Goal: Task Accomplishment & Management: Use online tool/utility

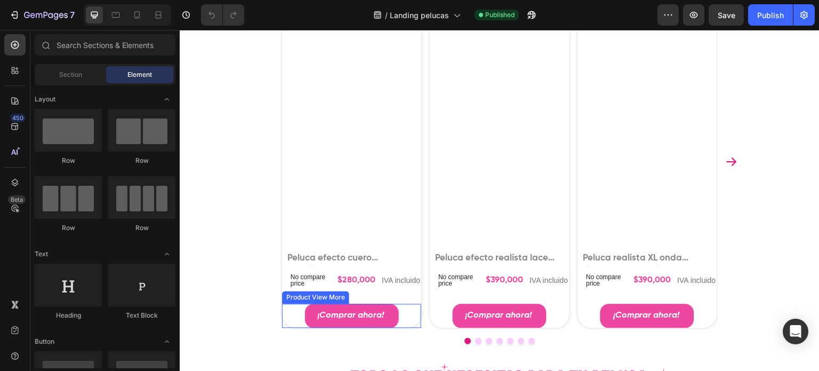
scroll to position [1411, 0]
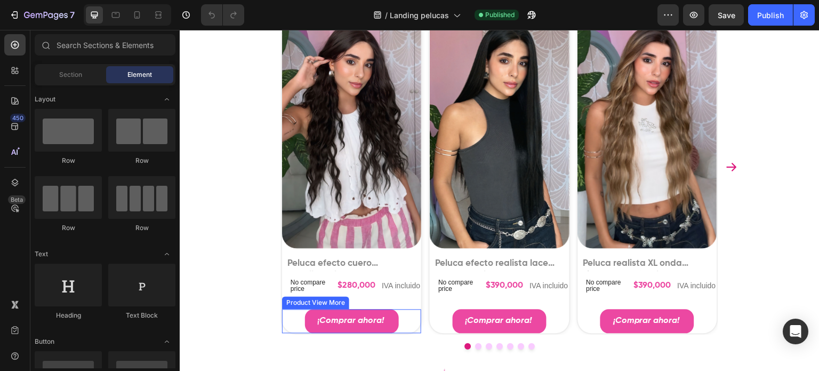
click at [397, 316] on div "¡Comprar ahora!" at bounding box center [351, 321] width 139 height 24
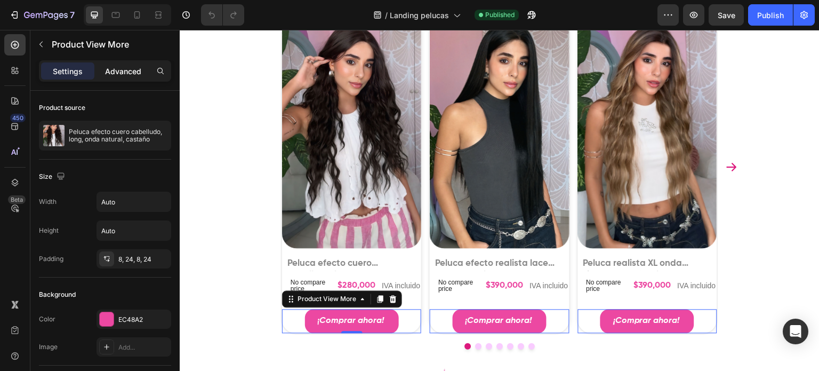
click at [121, 68] on p "Advanced" at bounding box center [123, 71] width 36 height 11
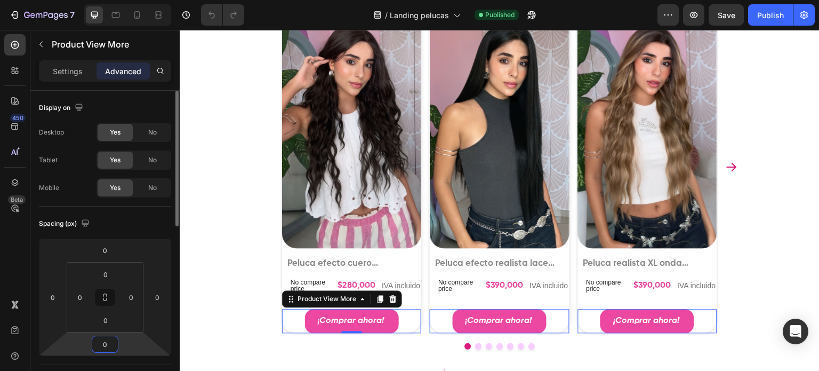
click at [102, 346] on input "0" at bounding box center [104, 344] width 21 height 16
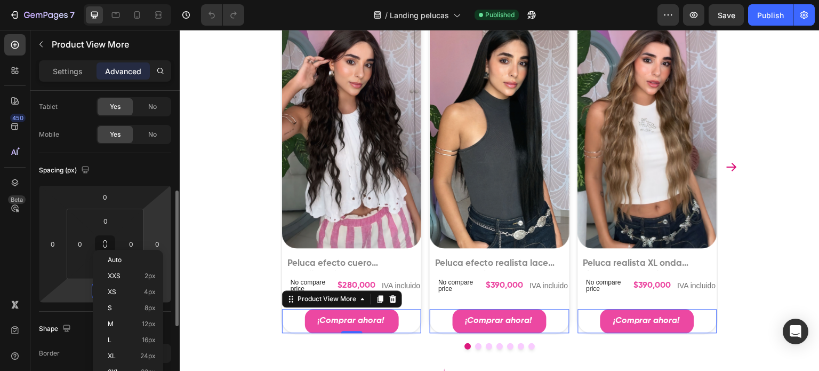
scroll to position [160, 0]
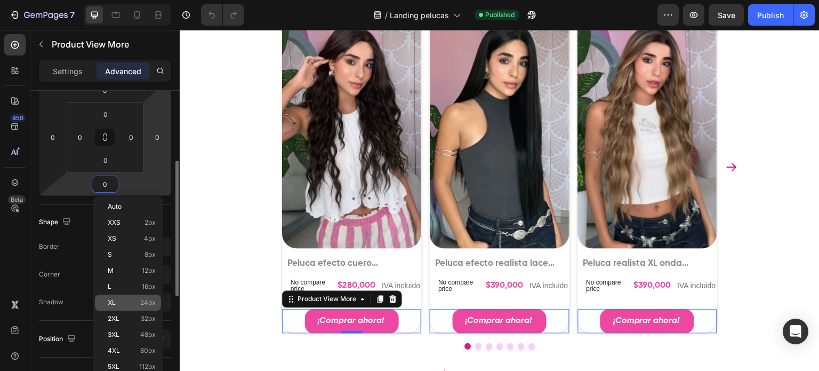
click at [149, 305] on span "24px" at bounding box center [147, 302] width 15 height 7
type input "24"
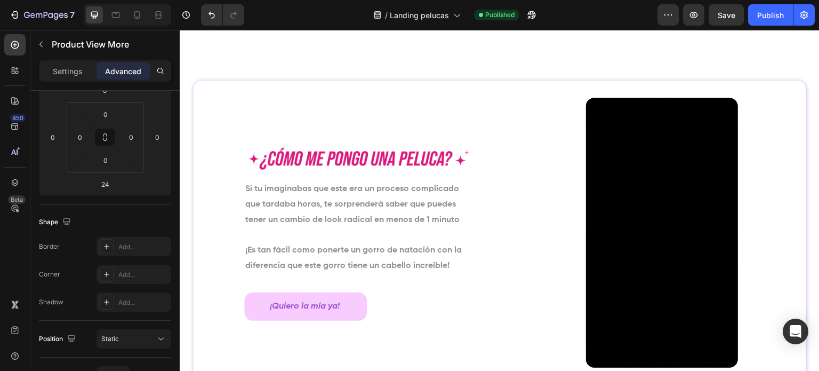
scroll to position [1947, 0]
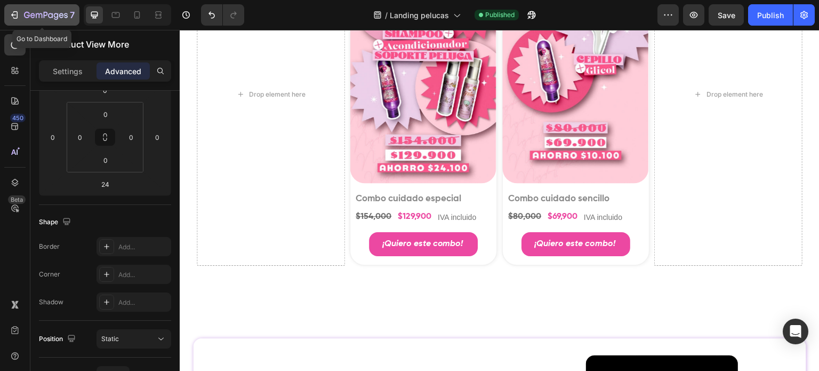
click at [4, 16] on button "7" at bounding box center [41, 14] width 75 height 21
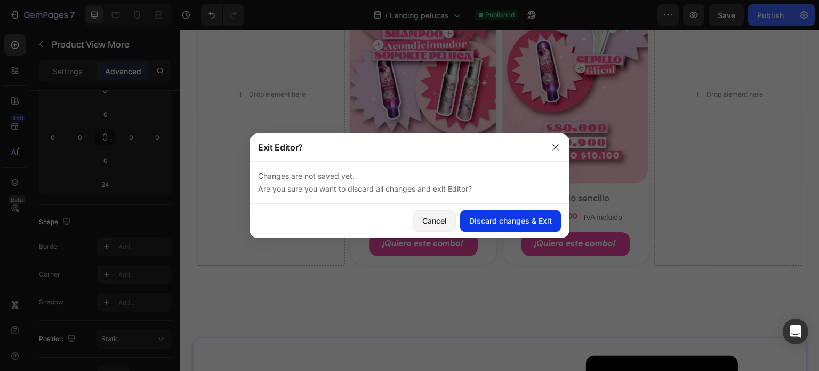
click at [495, 224] on div "Discard changes & Exit" at bounding box center [510, 220] width 83 height 11
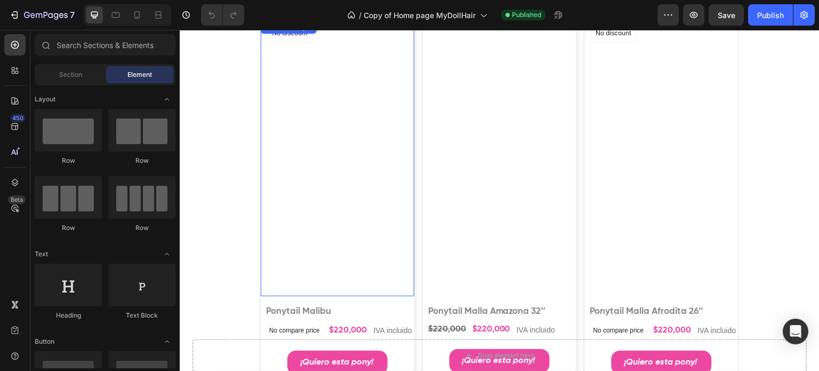
scroll to position [1067, 0]
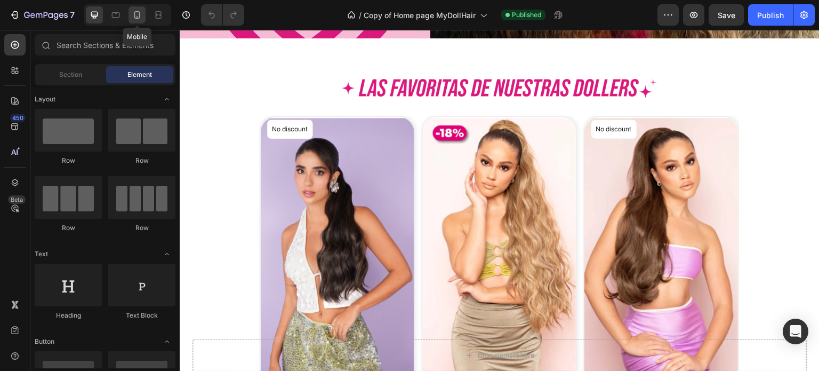
drag, startPoint x: 133, startPoint y: 12, endPoint x: 141, endPoint y: 13, distance: 8.1
click at [133, 12] on icon at bounding box center [137, 15] width 11 height 11
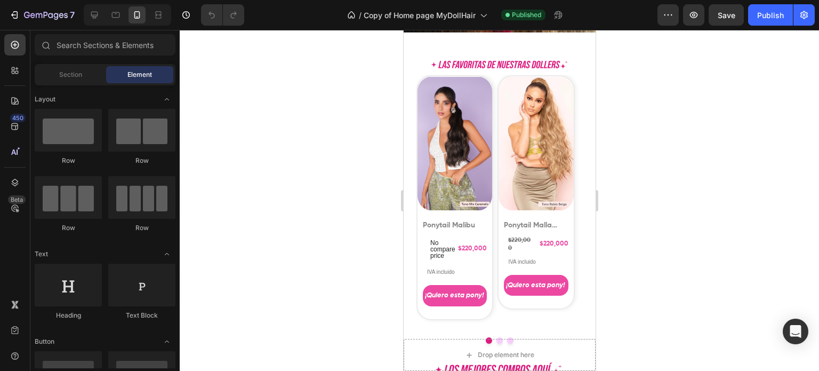
scroll to position [751, 0]
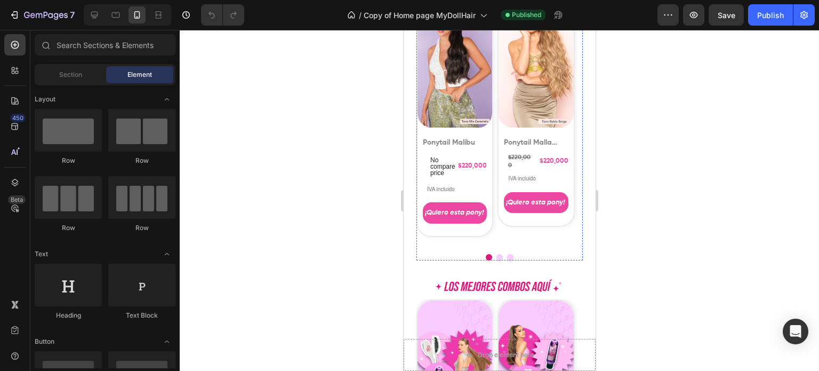
click at [493, 214] on div "Product Images Product Badge Ponytail Malla Amazona 32″ Product Title $220,000 …" at bounding box center [454, 115] width 77 height 244
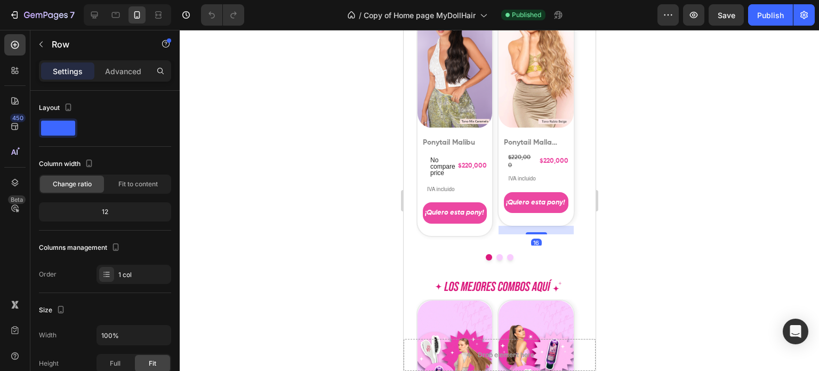
click at [493, 213] on div "Product Images Product Badge Ponytail Malla Amazona 32″ Product Title $220,000 …" at bounding box center [454, 115] width 77 height 244
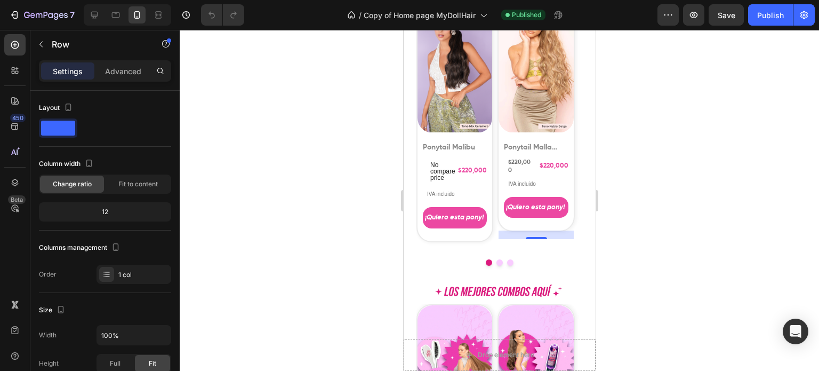
scroll to position [591, 0]
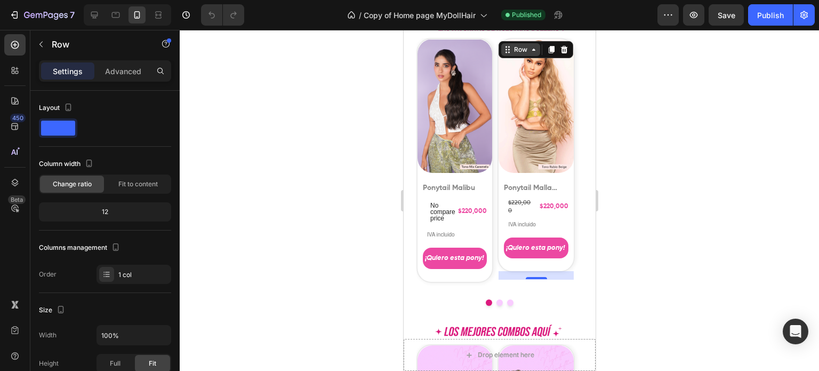
click at [403, 30] on icon at bounding box center [403, 30] width 0 height 0
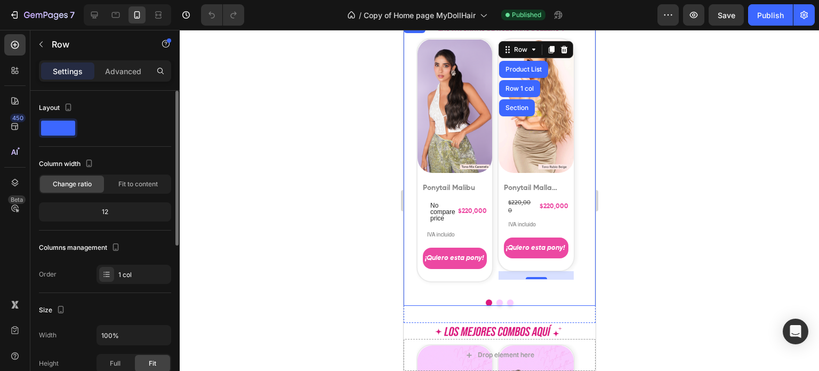
scroll to position [107, 0]
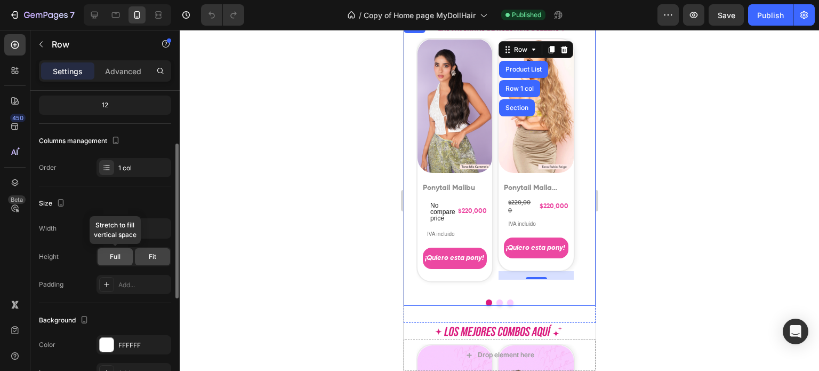
click at [114, 260] on span "Full" at bounding box center [115, 257] width 11 height 10
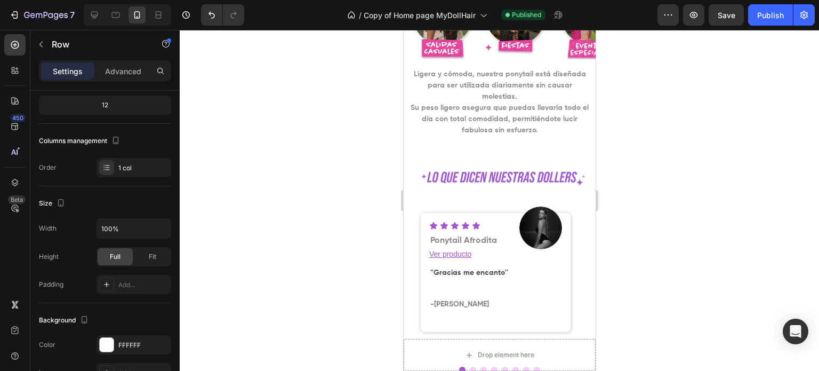
scroll to position [1124, 0]
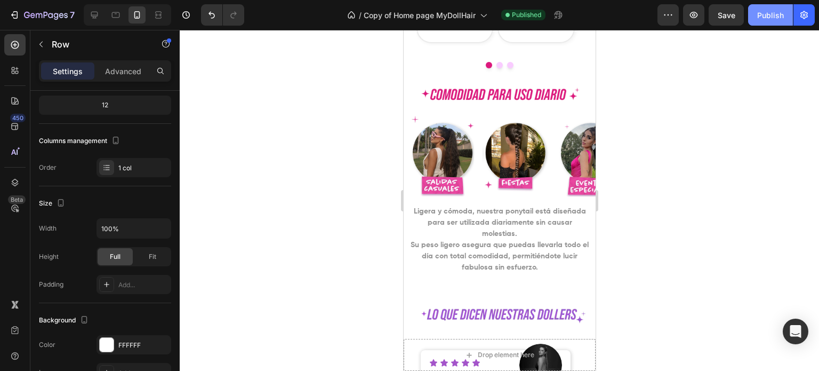
click at [771, 10] on div "Publish" at bounding box center [771, 15] width 27 height 11
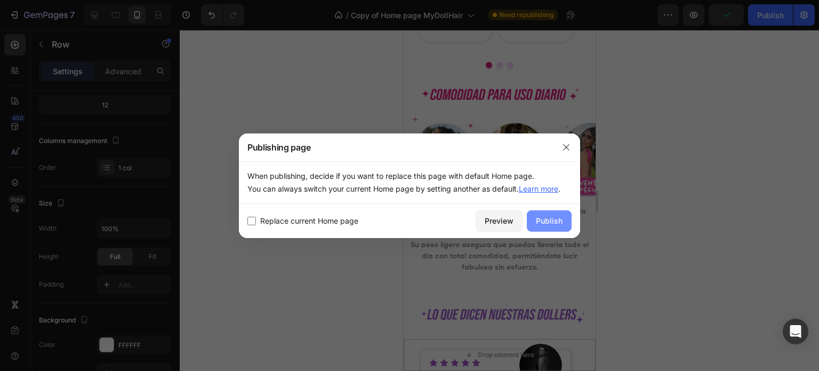
click at [552, 214] on button "Publish" at bounding box center [549, 220] width 45 height 21
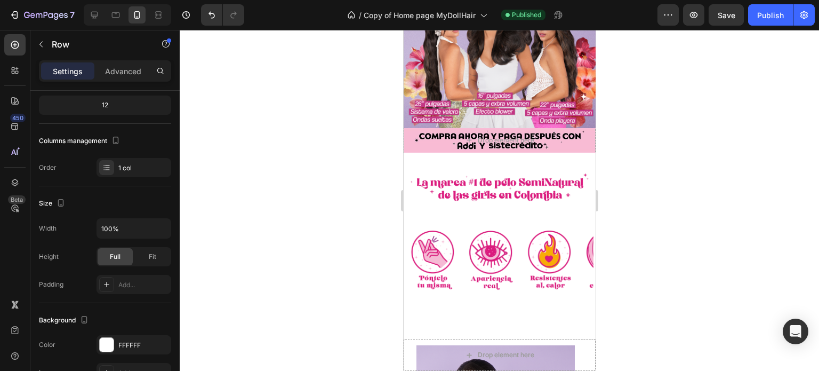
scroll to position [160, 0]
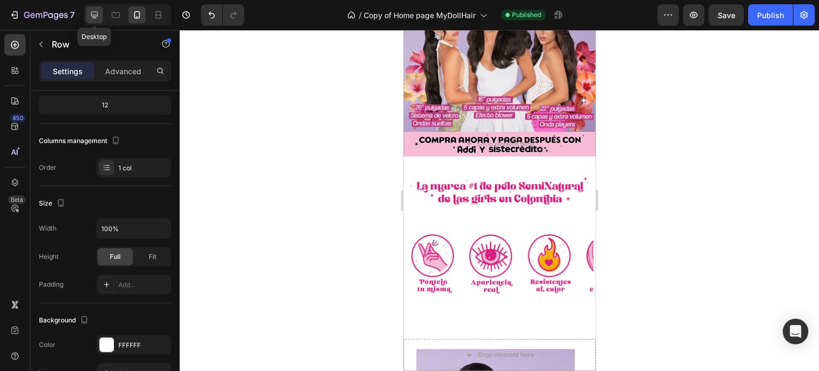
click at [95, 18] on icon at bounding box center [94, 15] width 7 height 7
type input "1200"
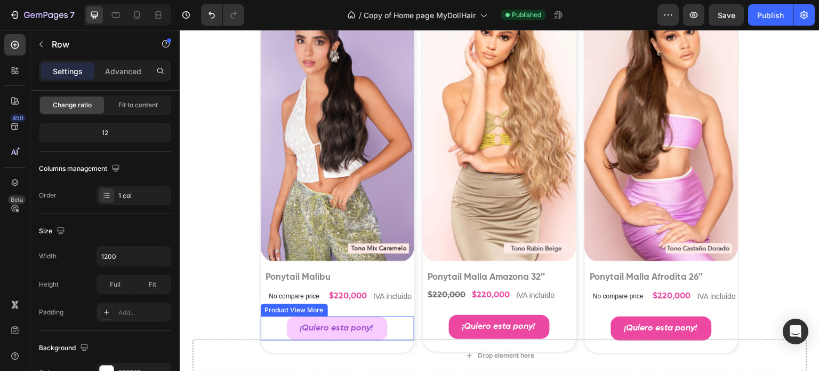
scroll to position [1227, 0]
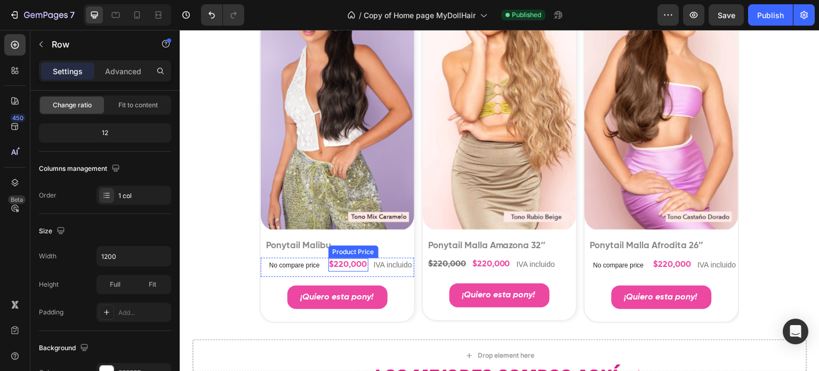
click at [346, 267] on div "$220,000" at bounding box center [349, 264] width 40 height 13
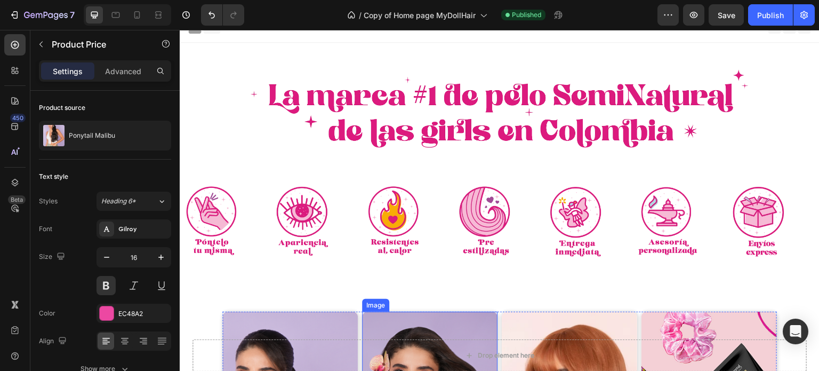
scroll to position [0, 0]
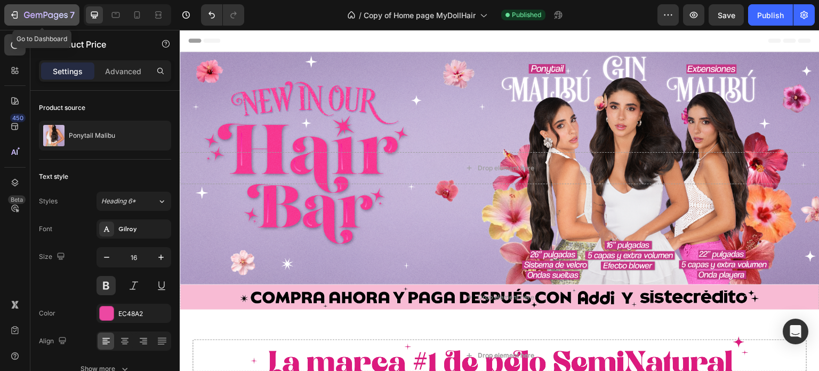
click at [31, 9] on div "7" at bounding box center [49, 15] width 51 height 13
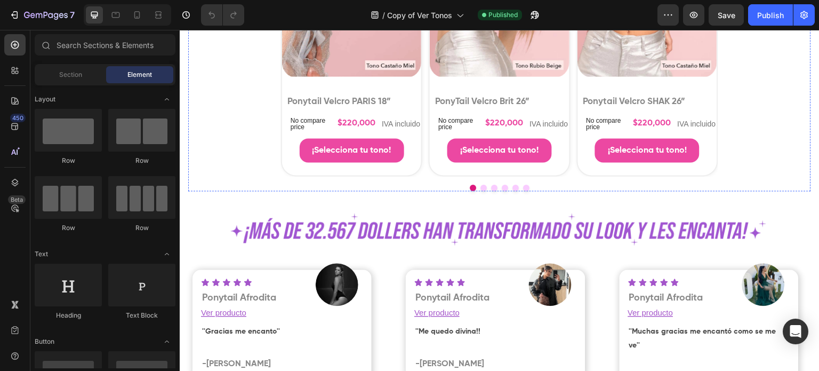
scroll to position [2721, 0]
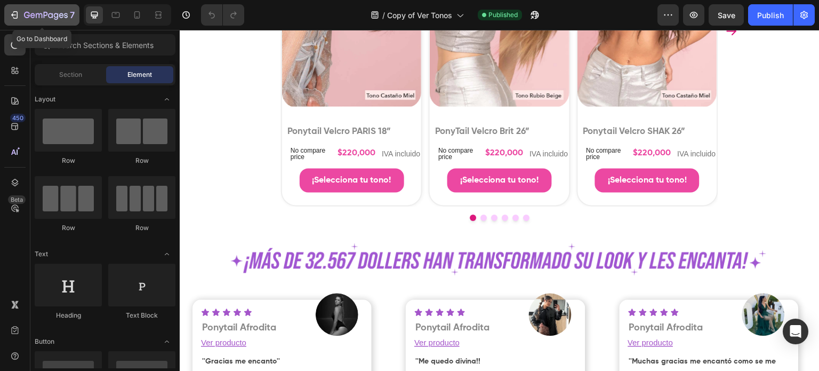
click at [19, 17] on div "7" at bounding box center [42, 15] width 66 height 13
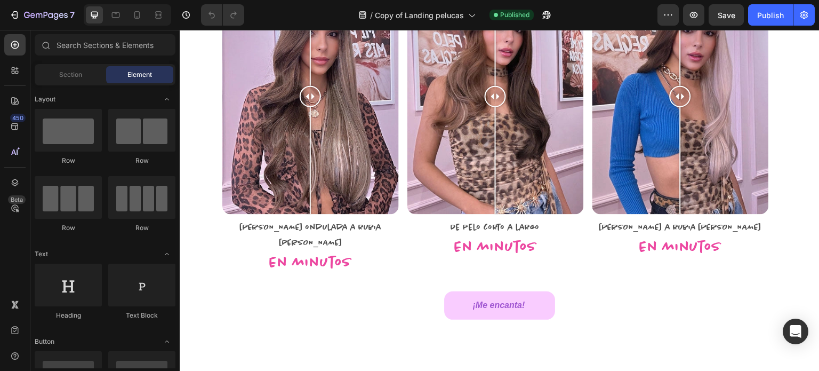
scroll to position [2667, 0]
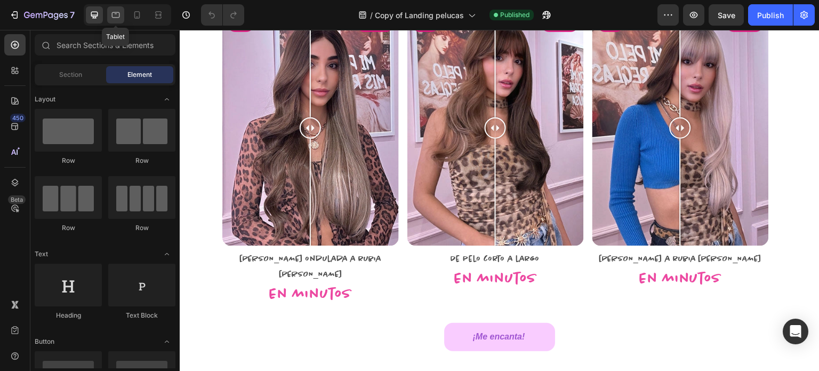
click at [114, 17] on icon at bounding box center [115, 15] width 11 height 11
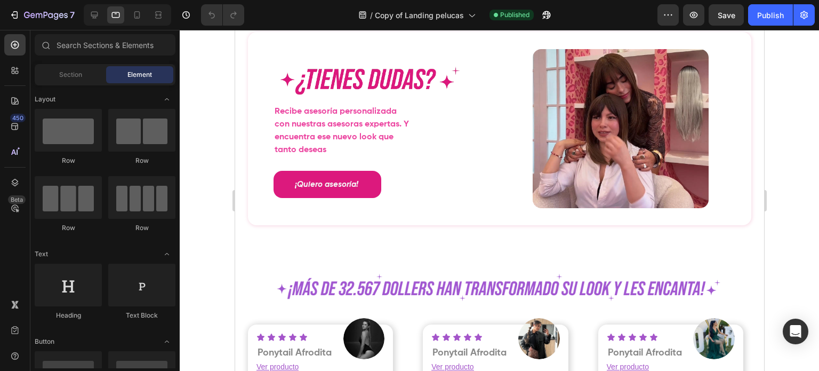
scroll to position [4073, 0]
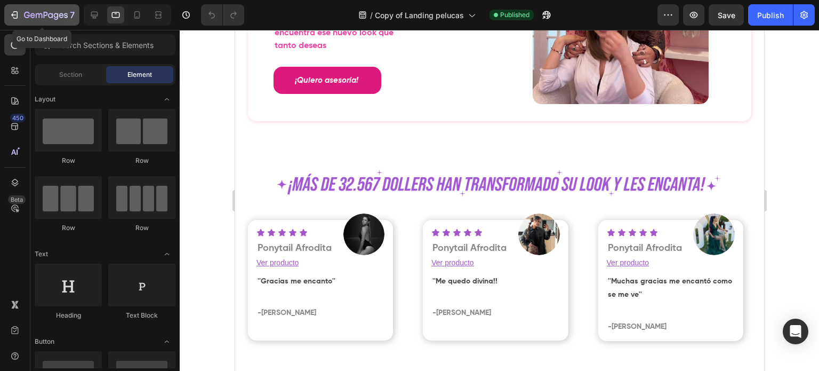
click at [33, 15] on icon "button" at bounding box center [32, 15] width 5 height 5
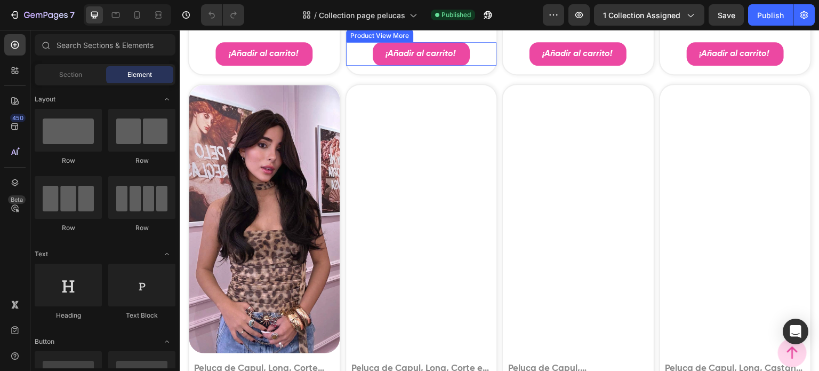
scroll to position [886, 0]
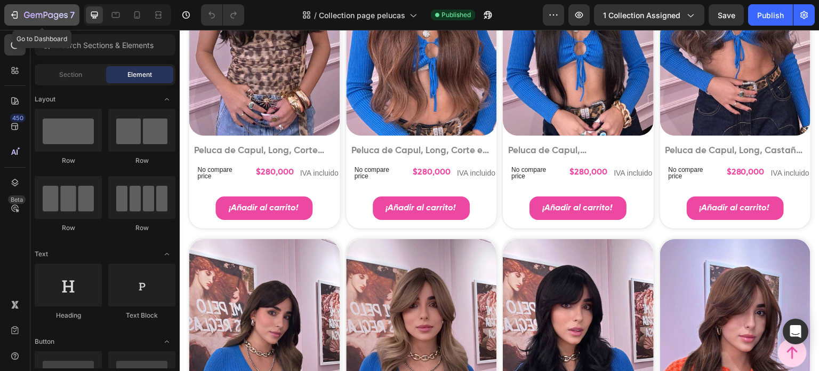
click at [51, 24] on button "7" at bounding box center [41, 14] width 75 height 21
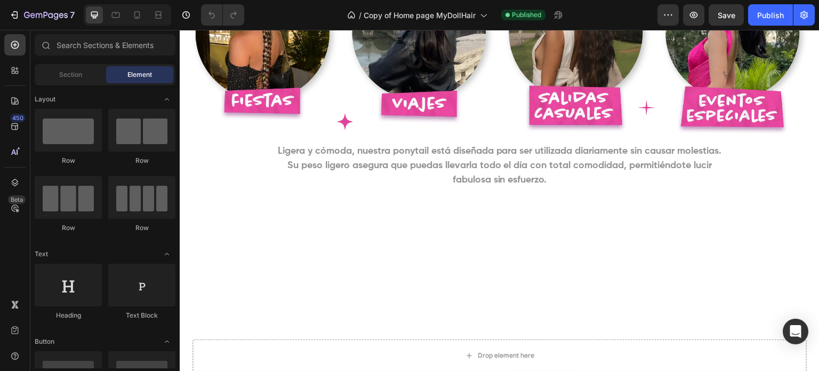
scroll to position [1761, 0]
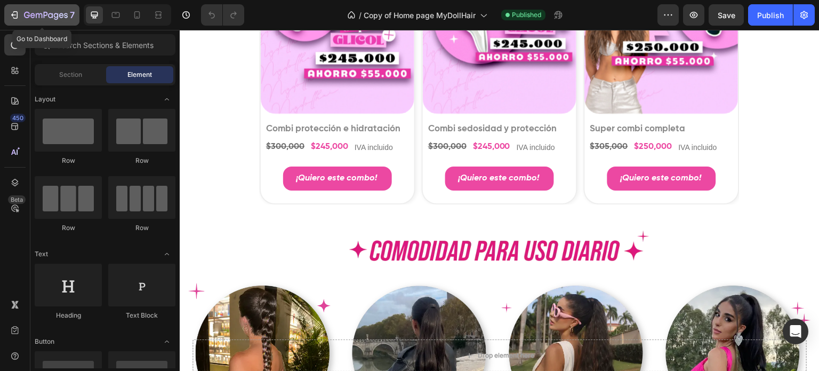
click at [17, 12] on icon "button" at bounding box center [15, 14] width 5 height 7
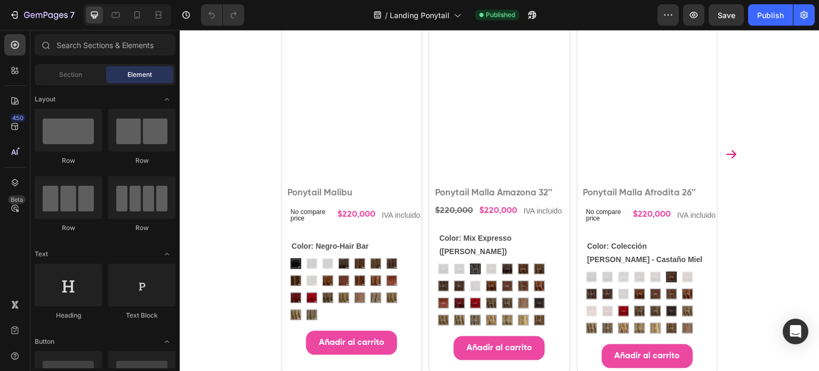
scroll to position [694, 0]
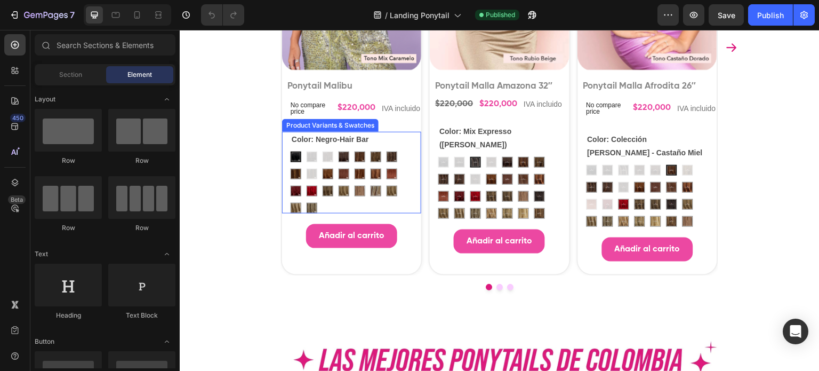
click at [376, 173] on div "Color: Negro-Hair Bar Negro-Hair Bar Negro-Hair Bar Castaño Oscuro-Hair Bar Cas…" at bounding box center [352, 173] width 122 height 82
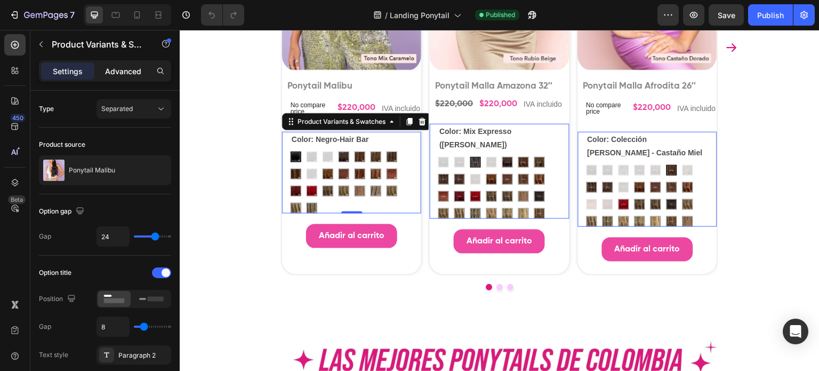
click at [108, 77] on div "Advanced" at bounding box center [123, 70] width 53 height 17
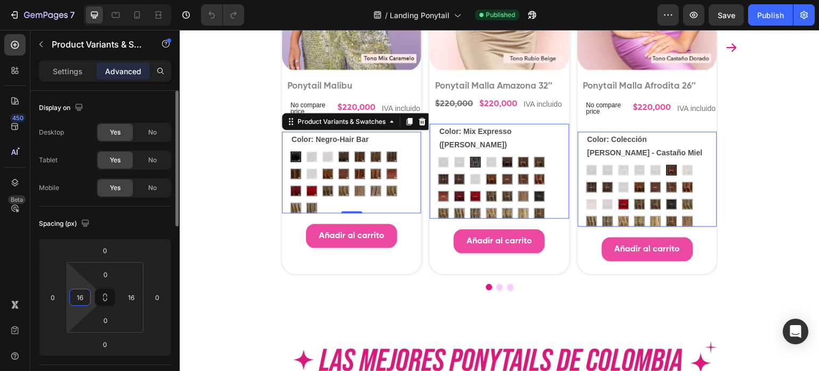
click at [81, 294] on input "16" at bounding box center [80, 297] width 16 height 16
click at [123, 297] on input "16" at bounding box center [131, 297] width 16 height 16
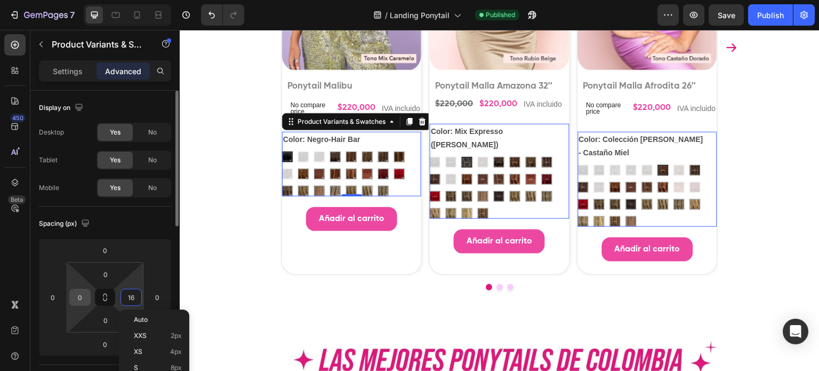
click at [89, 294] on div "0" at bounding box center [79, 297] width 21 height 17
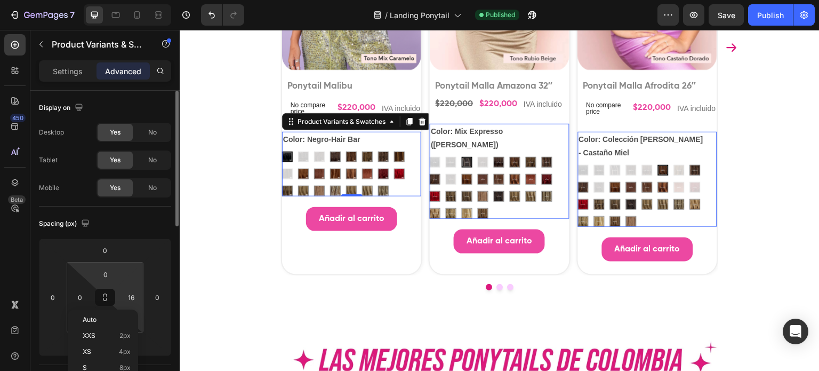
scroll to position [53, 0]
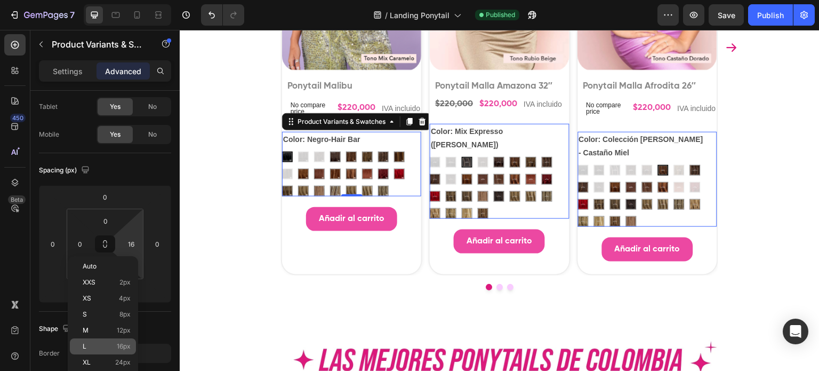
click at [113, 341] on div "L 16px" at bounding box center [103, 346] width 66 height 16
type input "16"
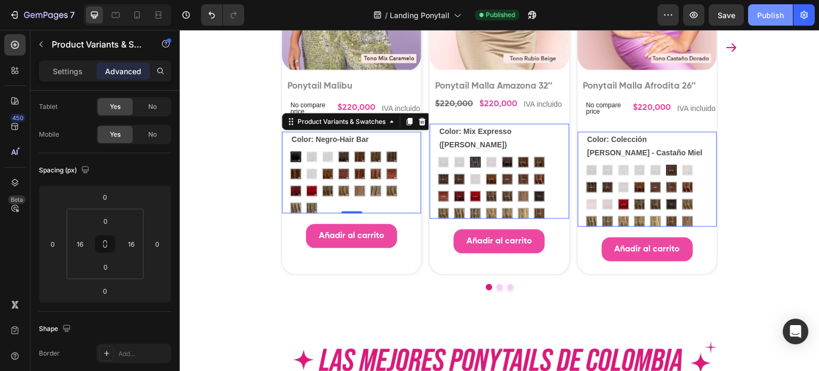
click at [767, 18] on div "Publish" at bounding box center [771, 15] width 27 height 11
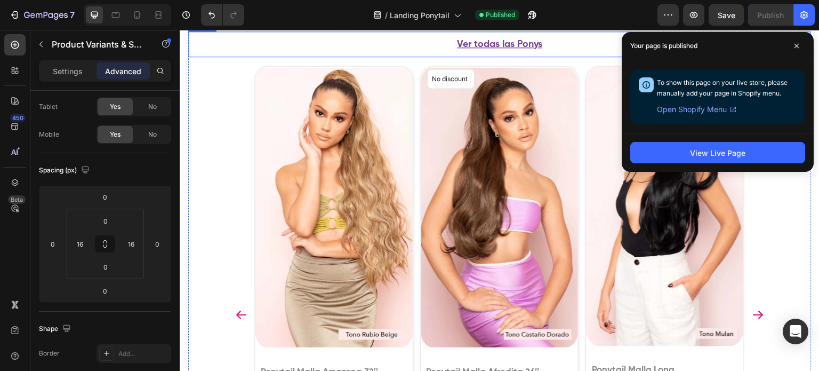
scroll to position [2507, 0]
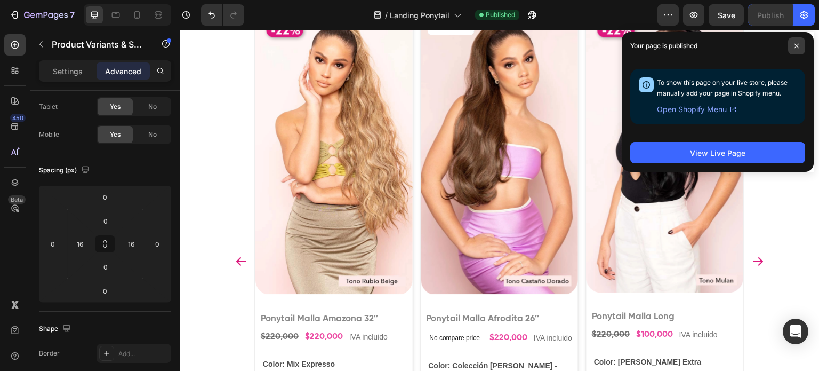
click at [797, 47] on icon at bounding box center [796, 45] width 5 height 5
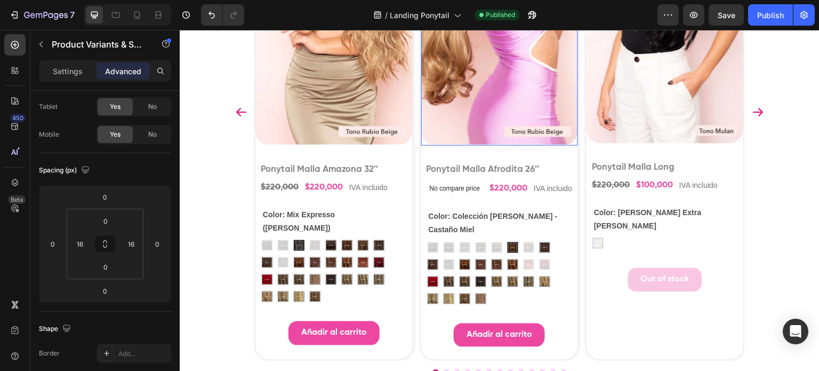
scroll to position [2774, 0]
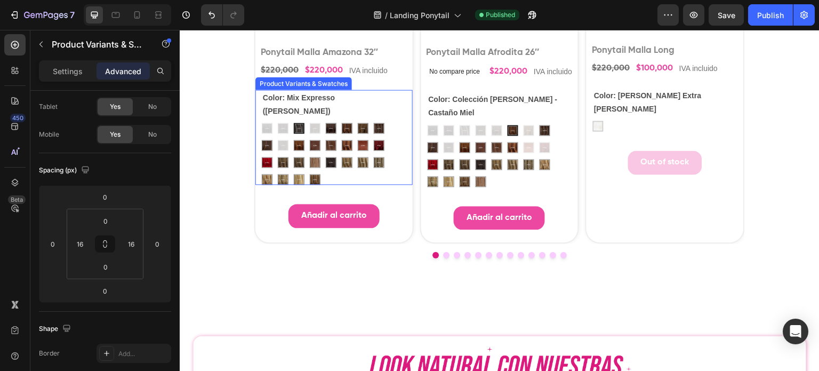
click at [352, 162] on div "Colección [PERSON_NAME] - Negro Colección [PERSON_NAME] - Negro Colección [PERS…" at bounding box center [330, 154] width 136 height 62
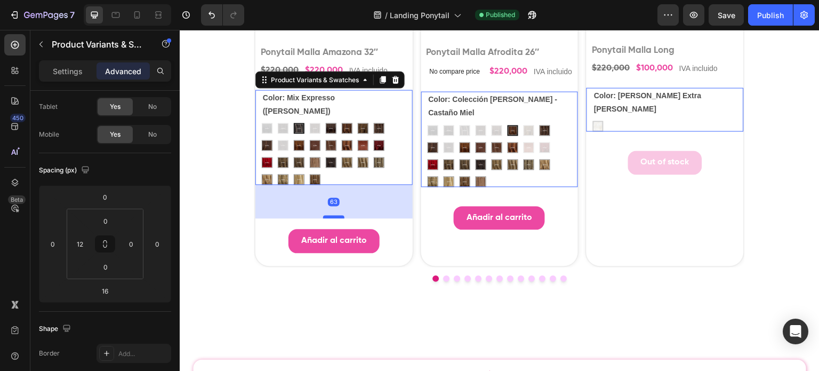
drag, startPoint x: 336, startPoint y: 179, endPoint x: 332, endPoint y: 204, distance: 24.8
click at [332, 215] on div at bounding box center [333, 216] width 21 height 3
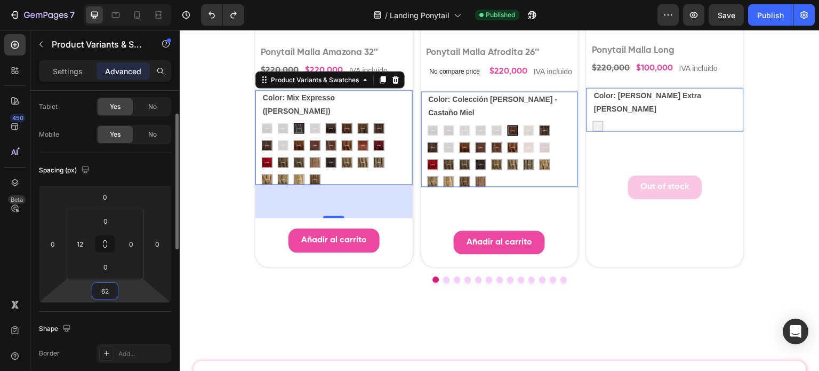
click at [108, 290] on input "62" at bounding box center [104, 291] width 21 height 16
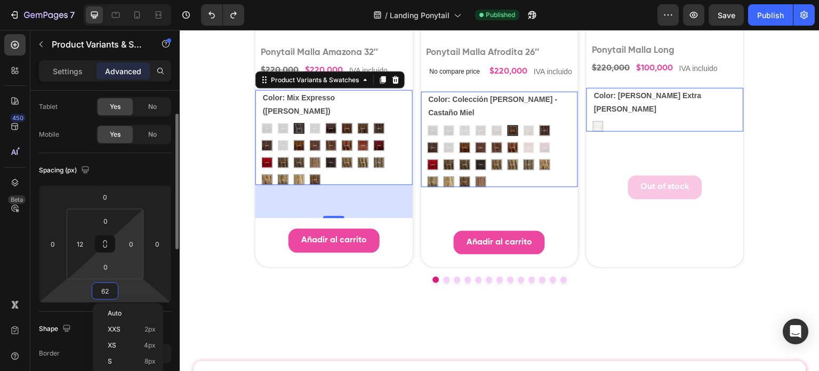
scroll to position [107, 0]
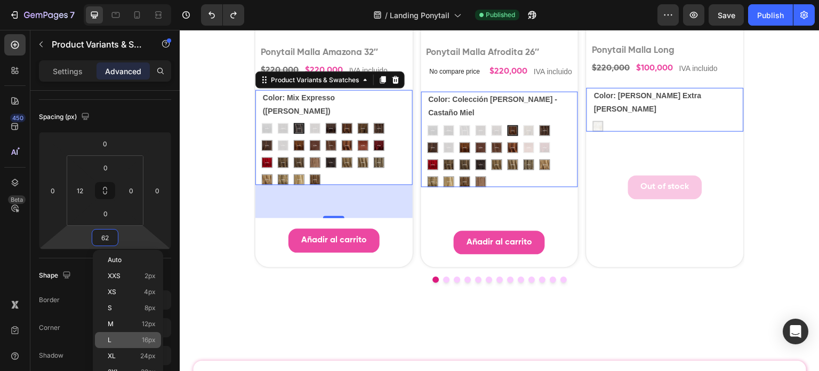
click at [138, 337] on p "L 16px" at bounding box center [132, 339] width 48 height 7
type input "16"
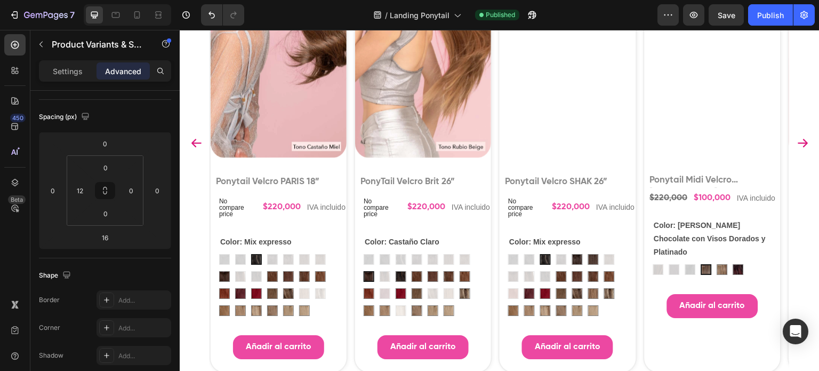
scroll to position [4226, 0]
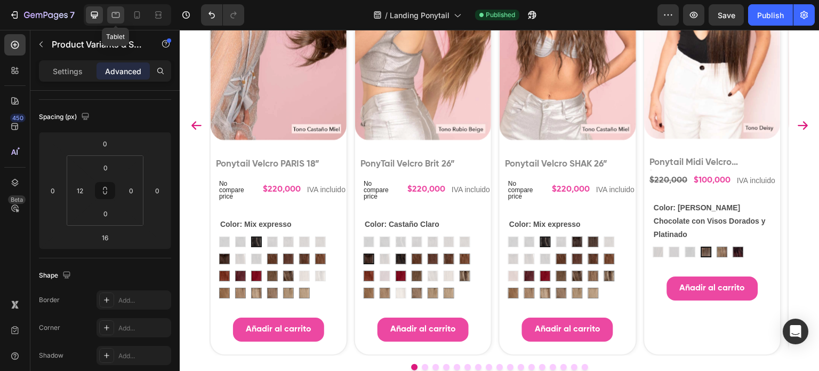
click at [120, 11] on icon at bounding box center [115, 15] width 11 height 11
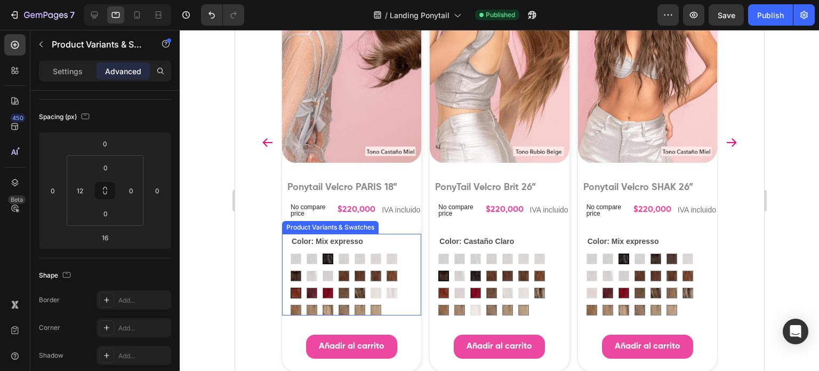
scroll to position [4227, 0]
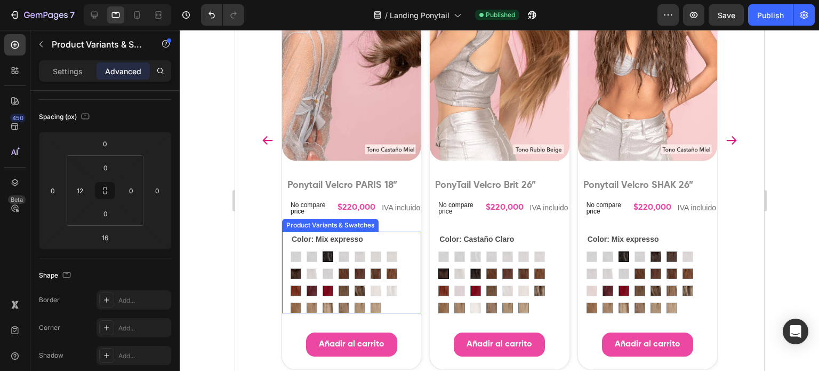
click at [371, 305] on div "Negro Negro Castaño Oscuro Castaño Oscuro Mix expresso Mix expresso Castaño Med…" at bounding box center [351, 282] width 122 height 62
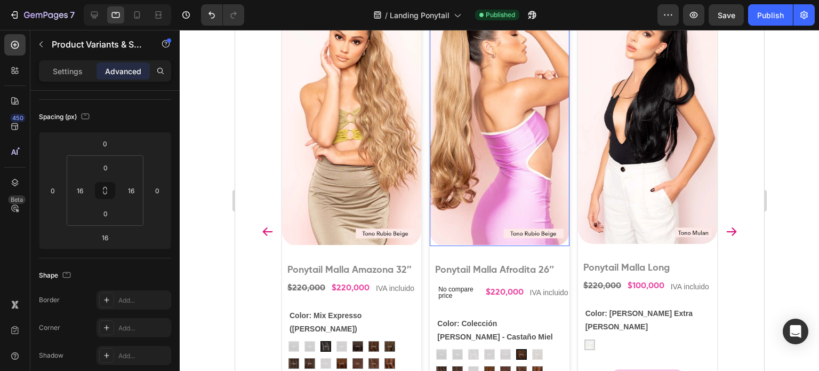
scroll to position [2289, 0]
